Goal: Information Seeking & Learning: Learn about a topic

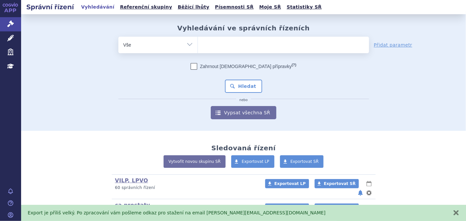
scroll to position [105, 0]
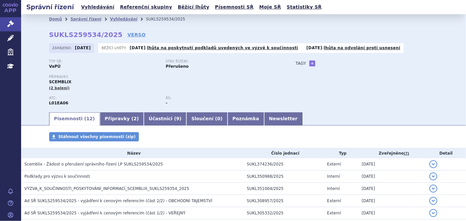
scroll to position [37, 0]
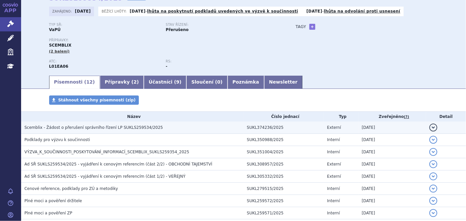
click at [142, 128] on span "Scemblix - Žádost o přerušení správního řízení LP SUKLS259534/2025" at bounding box center [93, 127] width 139 height 5
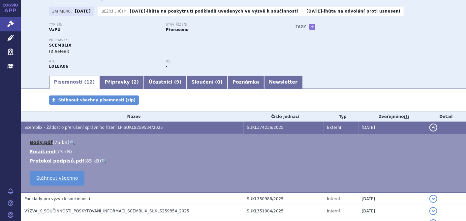
click at [36, 143] on link "Body.pdf" at bounding box center [41, 142] width 23 height 5
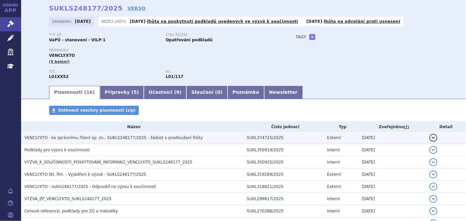
scroll to position [37, 0]
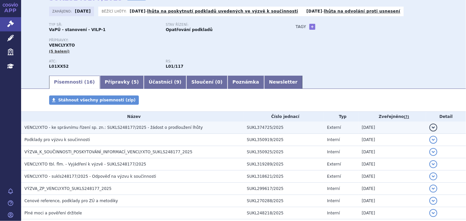
click at [150, 128] on span "VENCLYXTO - ke správnímu řízení sp. zn.: SUKLS248177/2025 - žádost o prodloužen…" at bounding box center [113, 127] width 178 height 5
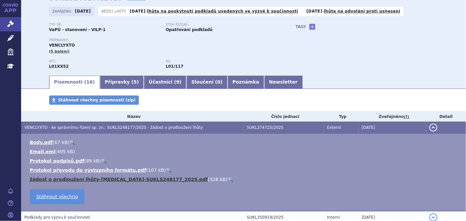
click at [82, 178] on link "žádost o prodloužení lhůty-venetoclax-SUKLS248177_2025.pdf" at bounding box center [119, 178] width 178 height 5
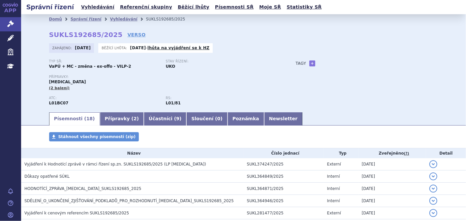
scroll to position [73, 0]
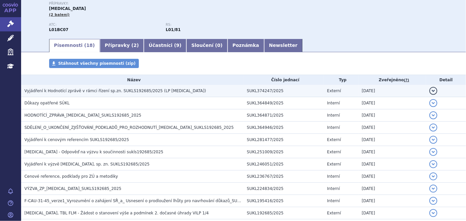
click at [148, 93] on span "Vyjádření k Hodnotící zprávě v rámci řízení sp.zn. SUKLS192685/2025 (LP Onureg)" at bounding box center [115, 90] width 182 height 5
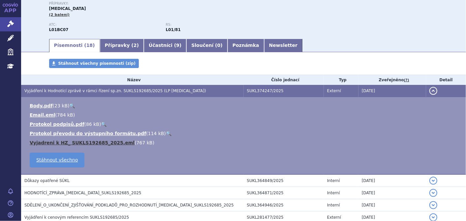
click at [111, 141] on link "Vyjadreni k HZ_ SUKLS192685_2025.eml" at bounding box center [82, 142] width 105 height 5
click at [111, 144] on link "Vyjadreni k HZ_ SUKLS192685_2025.eml" at bounding box center [82, 142] width 105 height 5
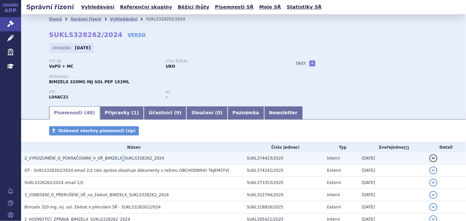
drag, startPoint x: 114, startPoint y: 158, endPoint x: 112, endPoint y: 155, distance: 3.8
click at [112, 155] on h3 "2_VYROZUMĚNÍ_O_POKRAČOVÁNÍ_V_SŘ_BIMZELX_SUKLS328262_2024" at bounding box center [133, 158] width 219 height 7
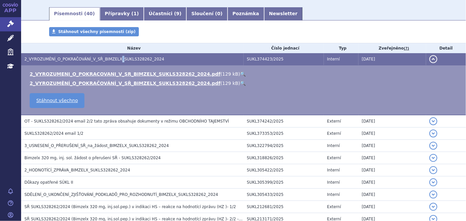
scroll to position [146, 0]
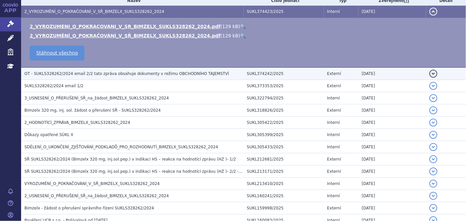
click at [111, 77] on h3 "OT - SUKLS328262/2024 email 2/2 tato zpráva obsahuje dokumenty v režimu OBCHODN…" at bounding box center [133, 73] width 219 height 7
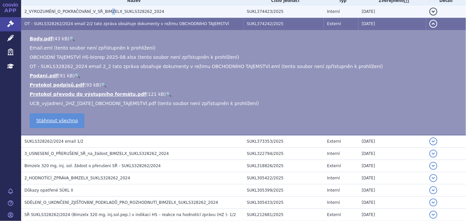
drag, startPoint x: 106, startPoint y: 11, endPoint x: 103, endPoint y: 9, distance: 4.0
click at [103, 9] on span "2_VYROZUMĚNÍ_O_POKRAČOVÁNÍ_V_SŘ_BIMZELX_SUKLS328262_2024" at bounding box center [94, 11] width 140 height 5
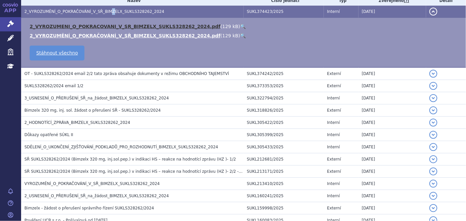
drag, startPoint x: 103, startPoint y: 9, endPoint x: 103, endPoint y: 25, distance: 16.5
click at [103, 25] on link "2_VYROZUMENI_O_POKRACOVANI_V_SR_BIMZELX_SUKLS328262_2024.pdf" at bounding box center [125, 26] width 191 height 5
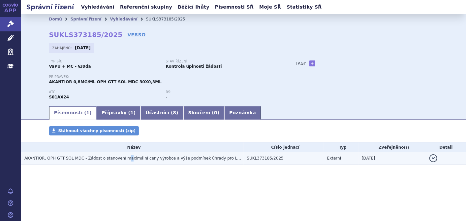
click at [120, 156] on span "AKANTIOR, OPH GTT SOL MDC - Žádost o stanovení maximální ceny výrobce a výše po…" at bounding box center [138, 158] width 229 height 5
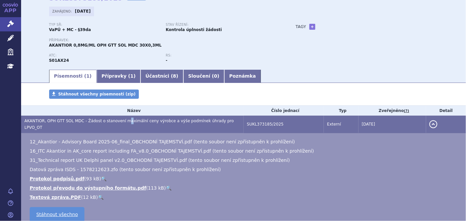
scroll to position [79, 0]
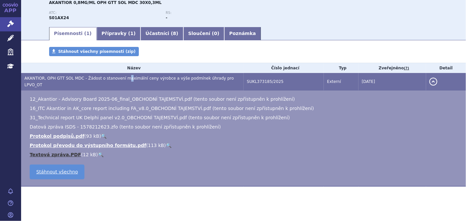
click at [55, 152] on link "Textová zpráva.PDF" at bounding box center [55, 154] width 51 height 5
drag, startPoint x: 275, startPoint y: 27, endPoint x: -2, endPoint y: 41, distance: 277.4
drag, startPoint x: -2, startPoint y: 41, endPoint x: 363, endPoint y: 117, distance: 372.9
click at [363, 117] on ul "12_Akantior - Advisory Board 2025-06_final_OBCHODNÍ TAJEMSTVÍ.pdf (tento soubor…" at bounding box center [244, 127] width 432 height 62
